Goal: Task Accomplishment & Management: Use online tool/utility

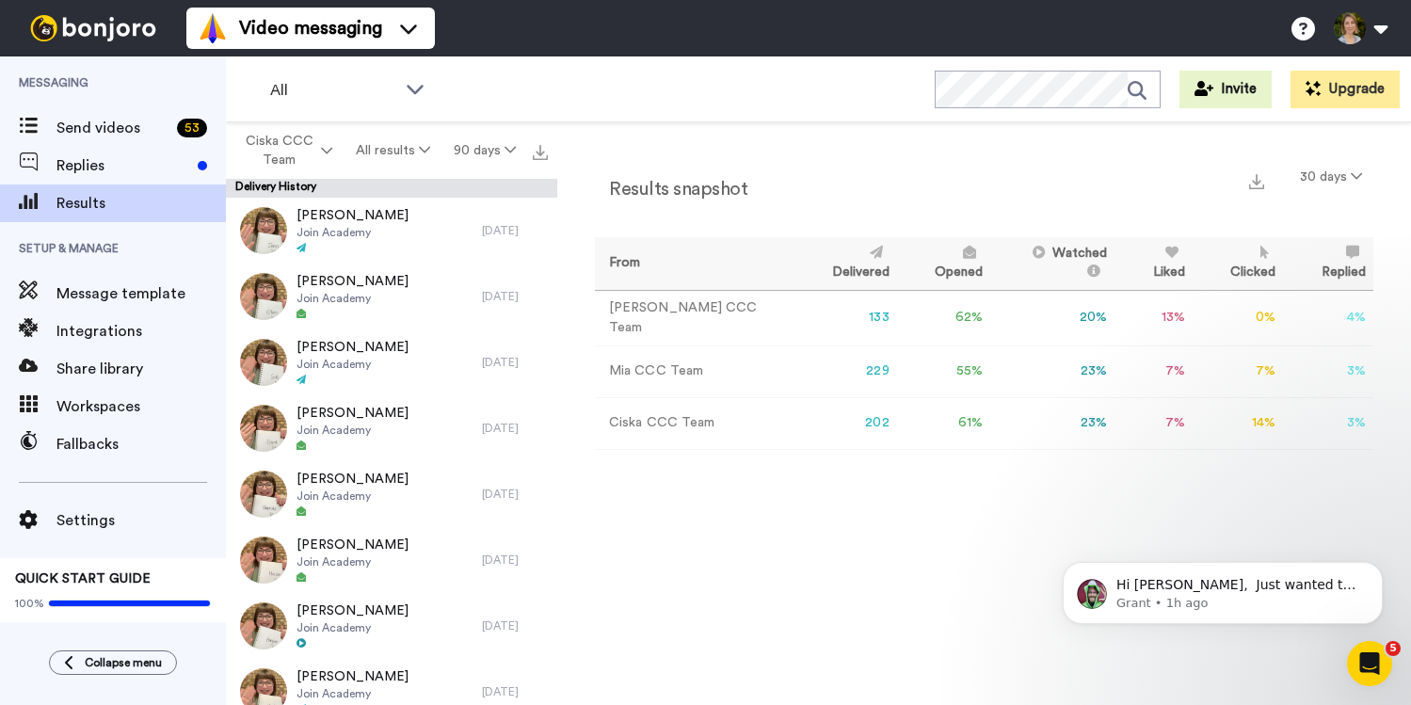
click at [829, 320] on td "133" at bounding box center [846, 318] width 104 height 56
click at [689, 315] on td "Jenny CCC Team" at bounding box center [694, 318] width 199 height 56
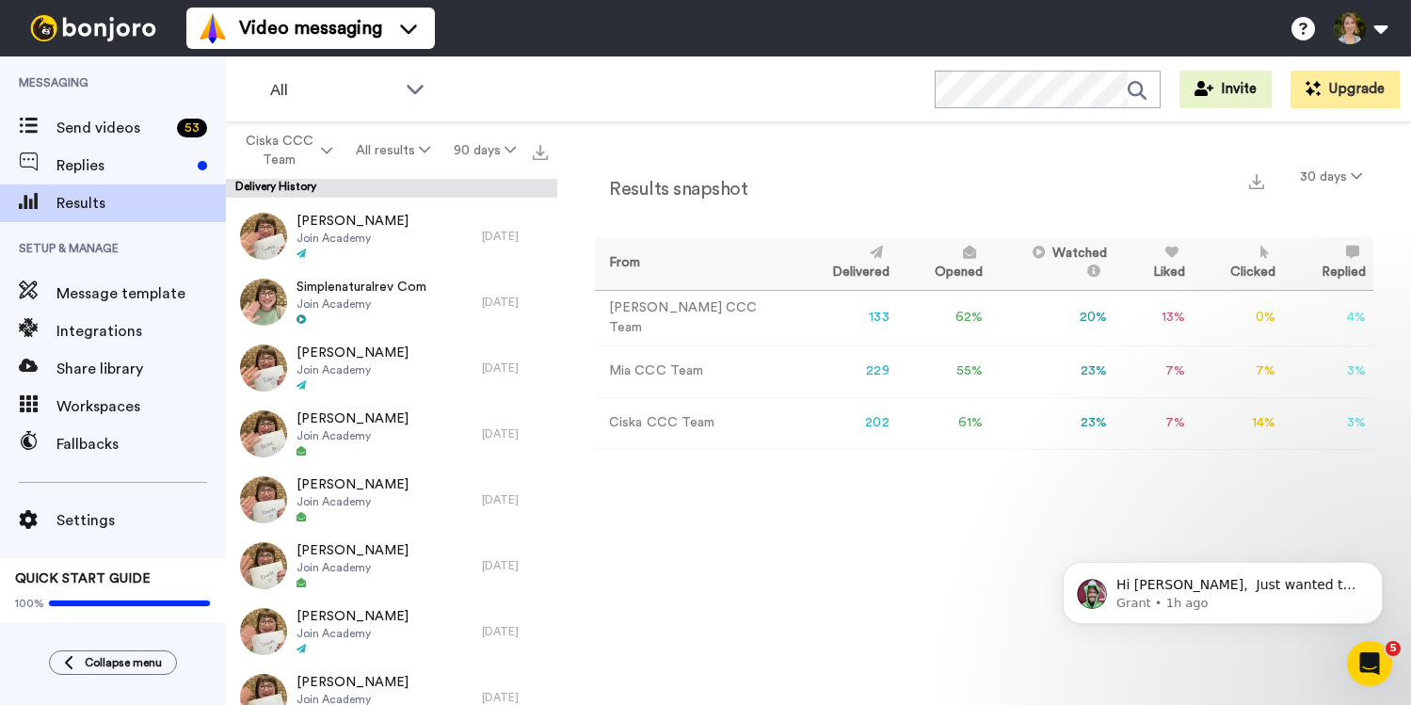
scroll to position [2502, 0]
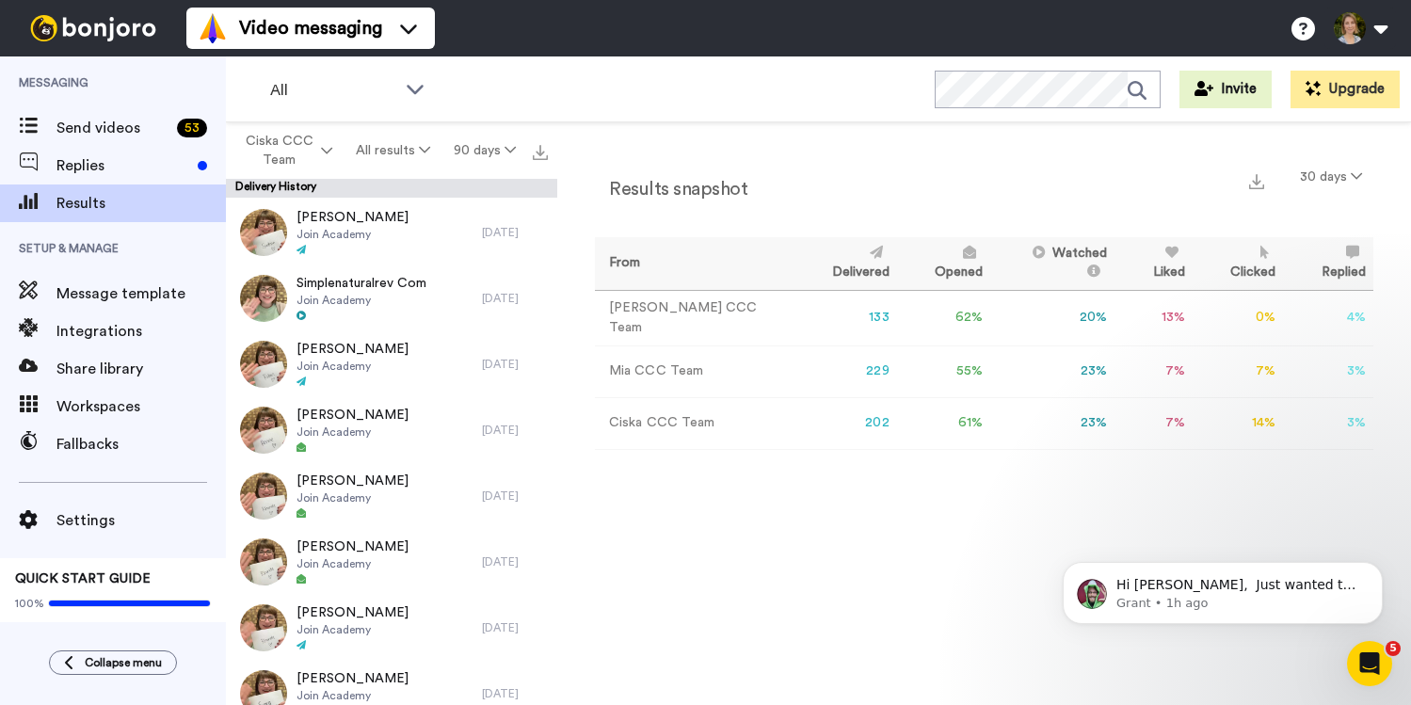
click at [646, 310] on td "Jenny CCC Team" at bounding box center [694, 318] width 199 height 56
click at [1346, 188] on button "30 days" at bounding box center [1331, 177] width 85 height 34
click at [1328, 209] on span "30 days" at bounding box center [1306, 215] width 51 height 14
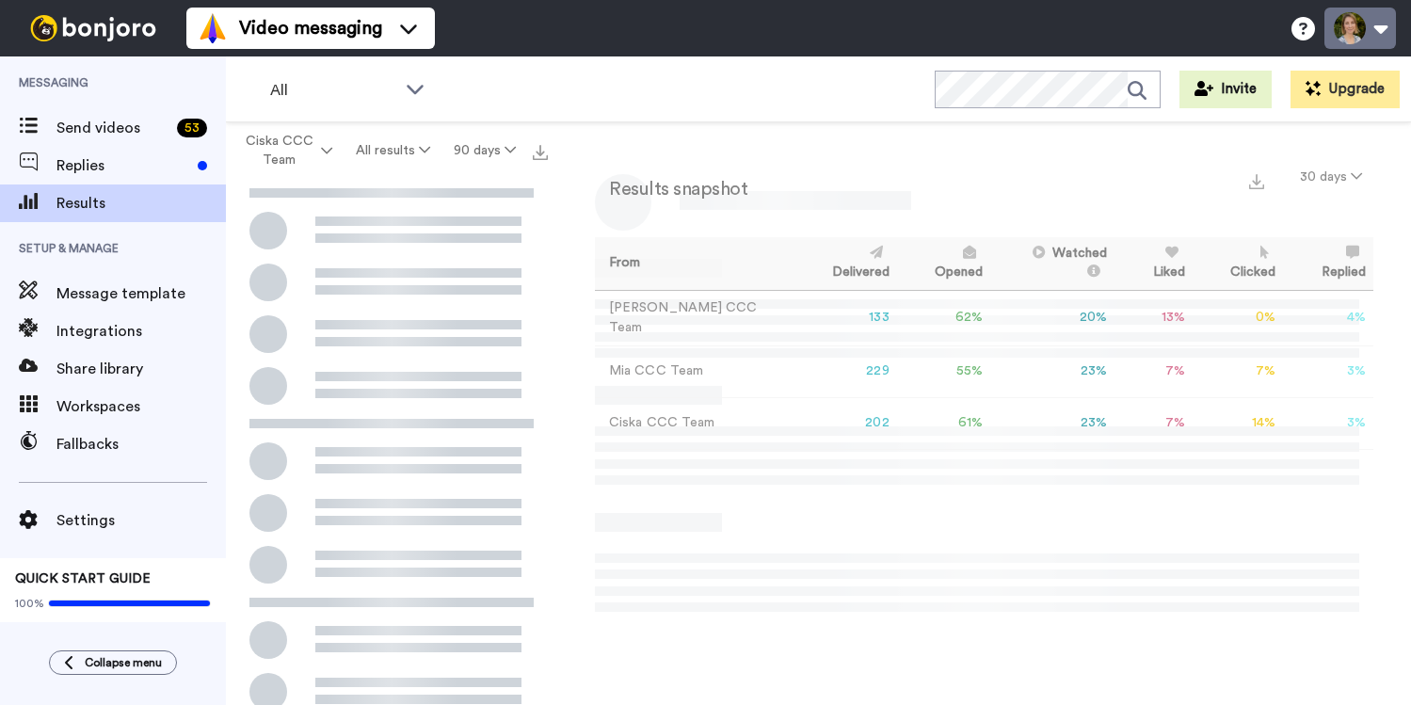
click at [1377, 24] on button at bounding box center [1361, 28] width 72 height 41
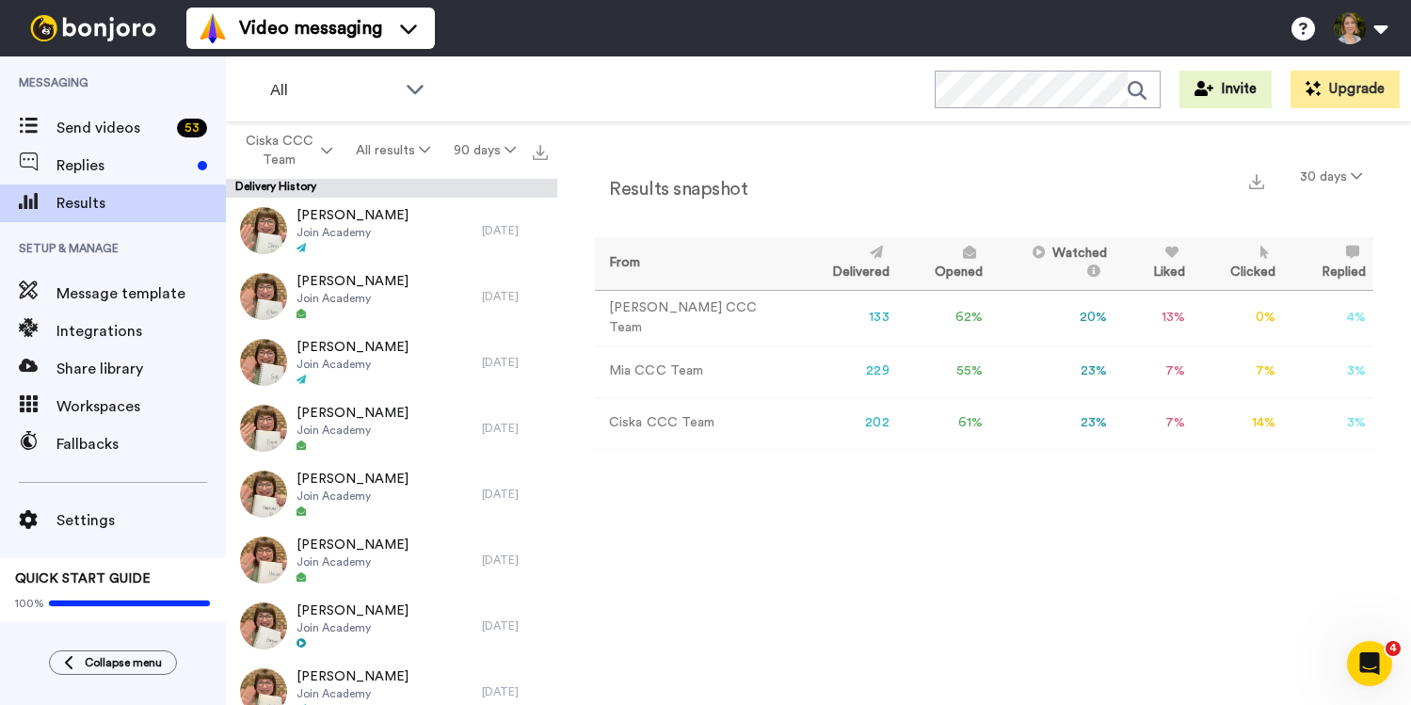
click at [835, 506] on div "Results snapshot 30 days From Delivered Opened Watched Liked Clicked Replied Fa…" at bounding box center [984, 418] width 854 height 592
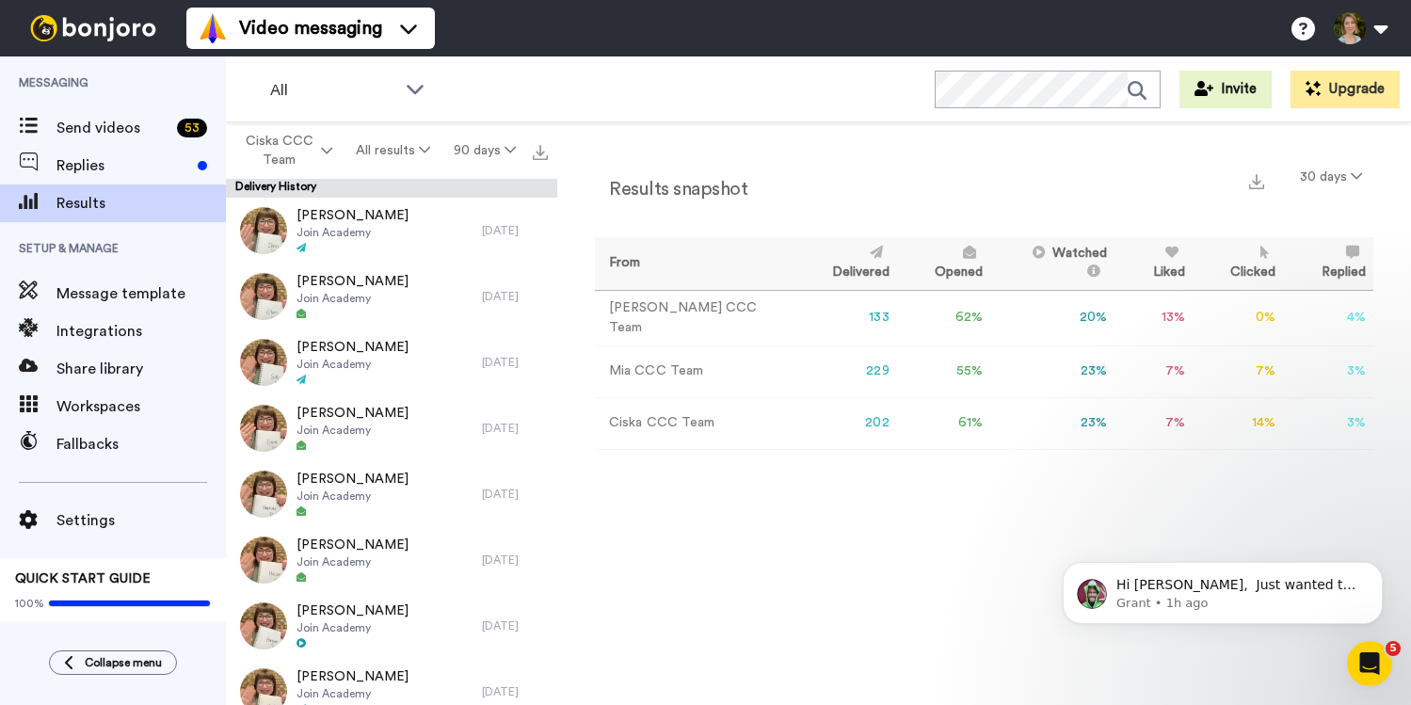
click at [675, 308] on td "Jenny CCC Team" at bounding box center [694, 318] width 199 height 56
click at [826, 318] on td "133" at bounding box center [846, 318] width 104 height 56
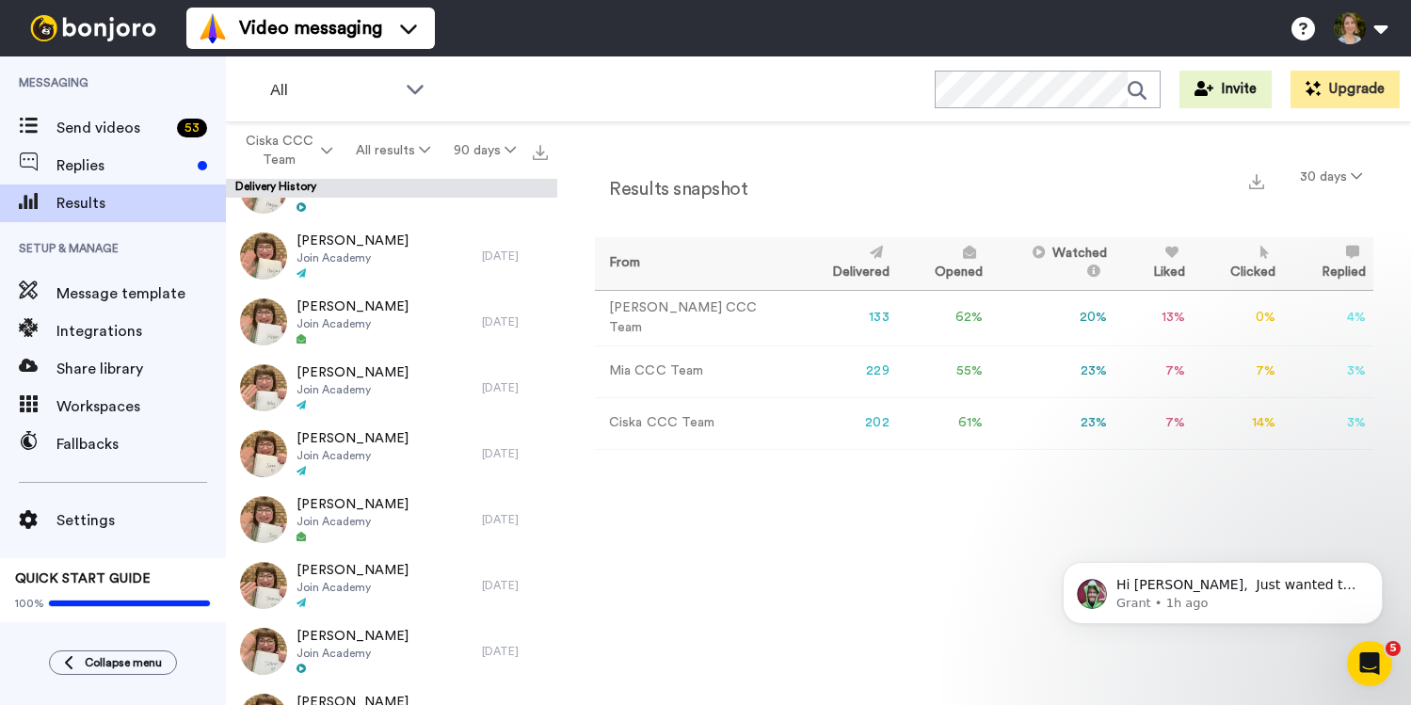
scroll to position [735, 0]
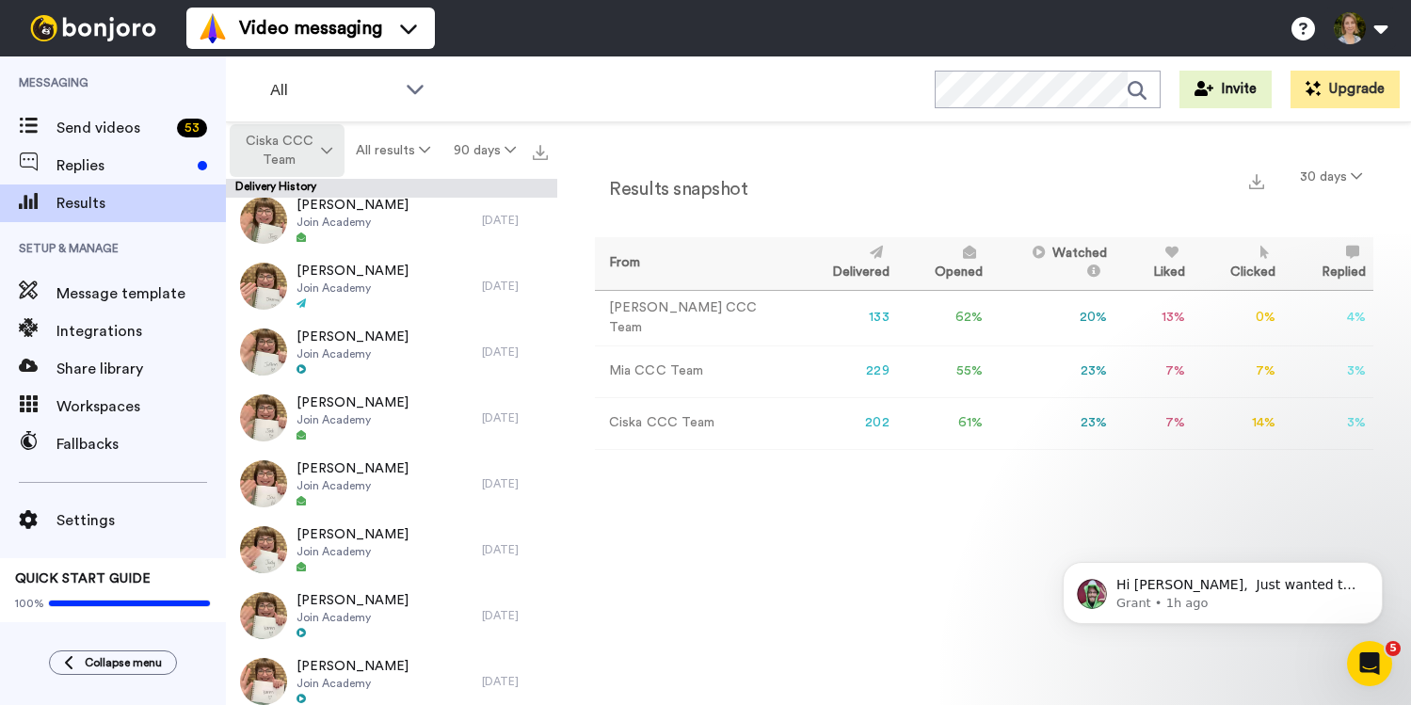
click at [317, 158] on span "Ciska CCC Team" at bounding box center [279, 151] width 76 height 38
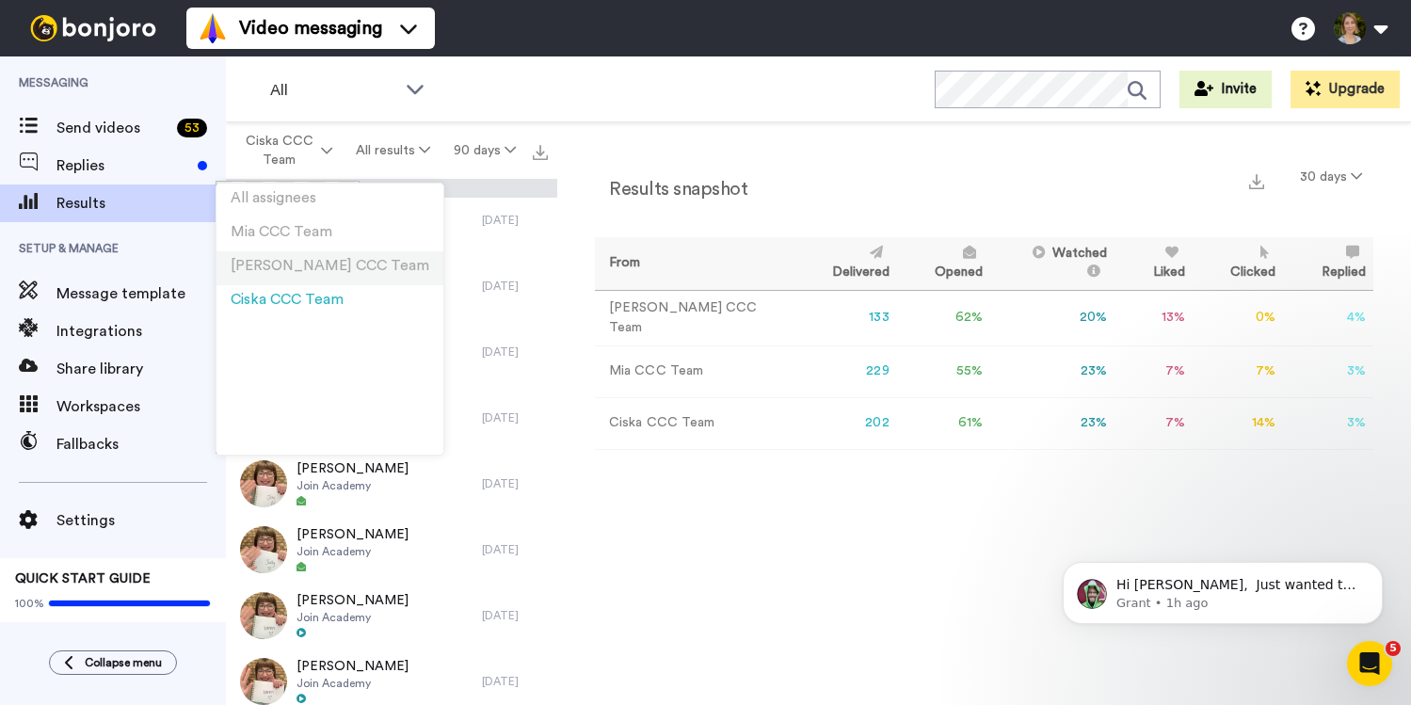
click at [288, 256] on li "[PERSON_NAME] CCC Team" at bounding box center [330, 268] width 227 height 34
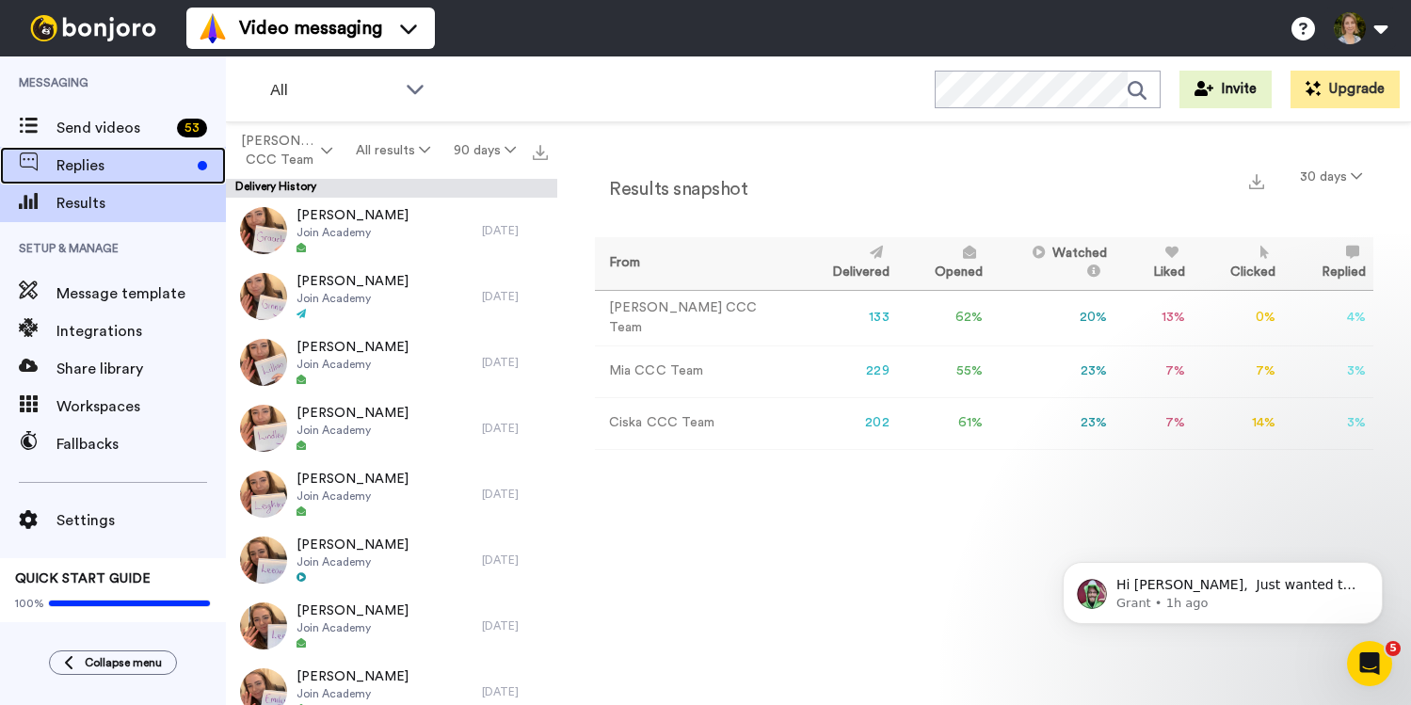
click at [138, 147] on div "Replies" at bounding box center [113, 166] width 226 height 38
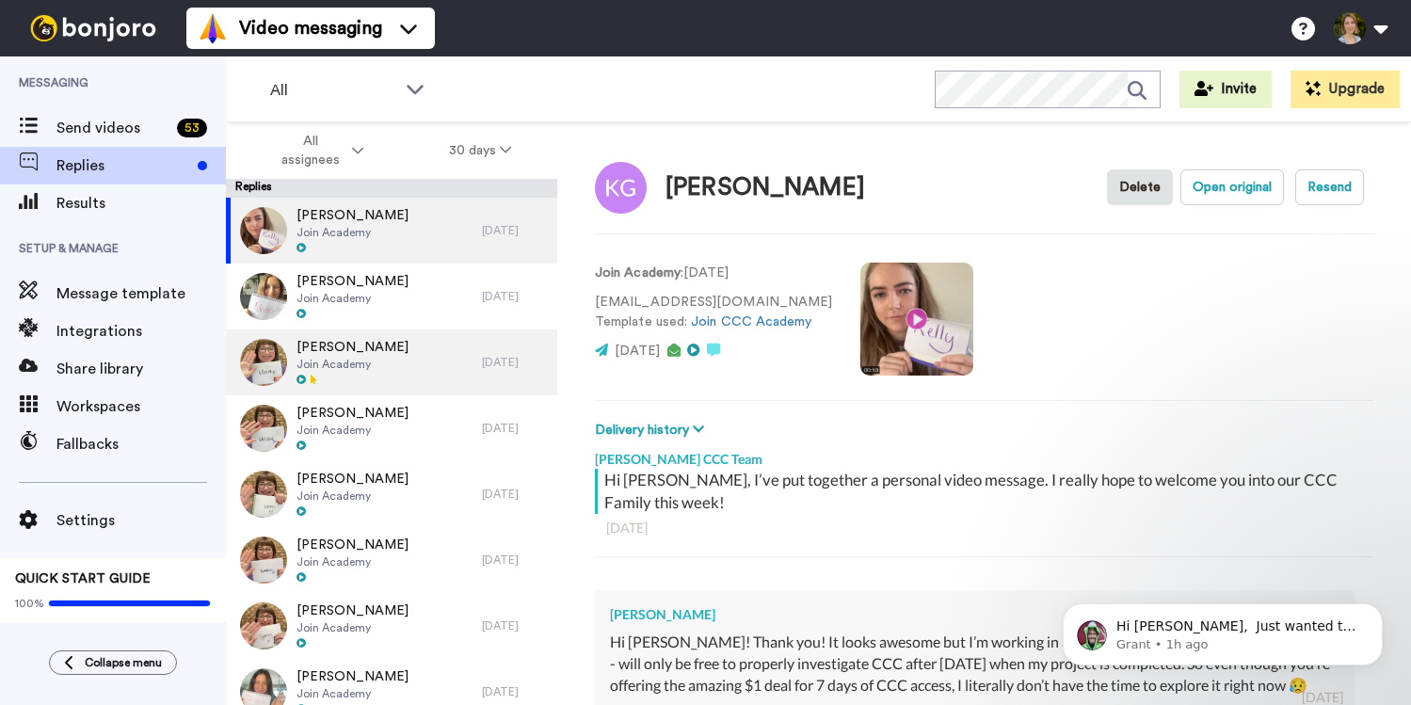
type textarea "x"
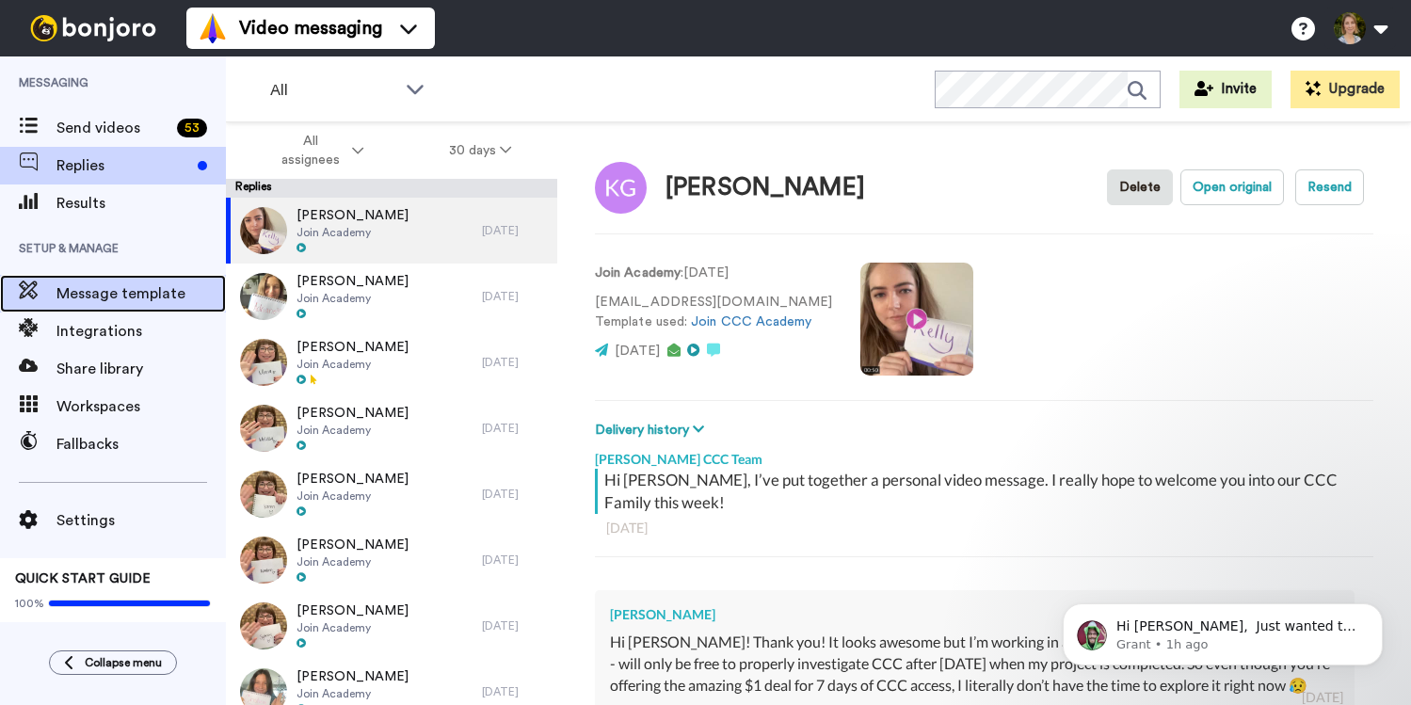
click at [146, 297] on span "Message template" at bounding box center [140, 293] width 169 height 23
